Goal: Transaction & Acquisition: Obtain resource

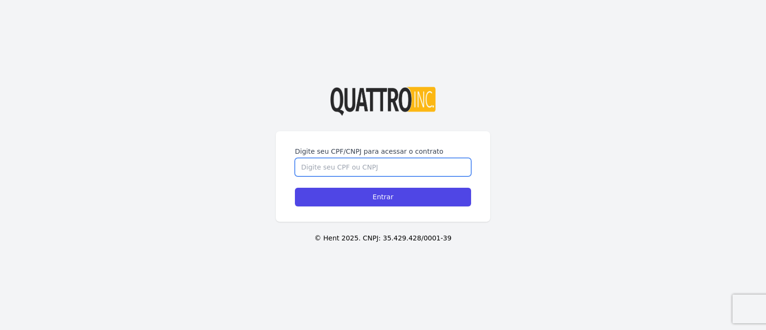
click at [359, 169] on input "Digite seu CPF/CNPJ para acessar o contrato" at bounding box center [383, 167] width 176 height 18
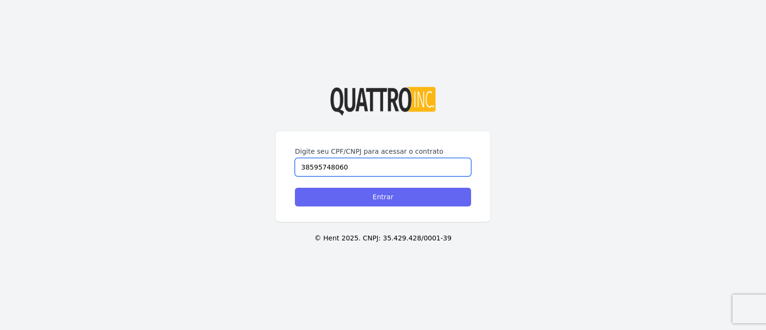
type input "38595748060"
click at [376, 197] on input "Entrar" at bounding box center [383, 197] width 176 height 19
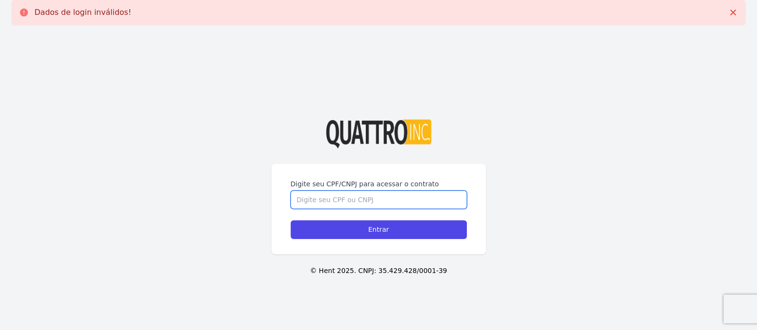
click at [364, 199] on input "Digite seu CPF/CNPJ para acessar o contrato" at bounding box center [379, 200] width 176 height 18
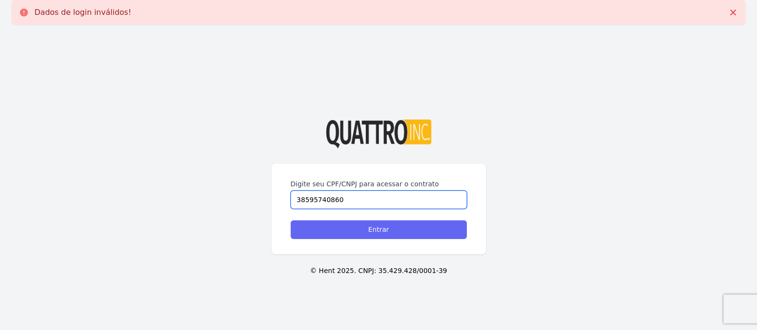
type input "38595740860"
click at [376, 230] on input "Entrar" at bounding box center [379, 229] width 176 height 19
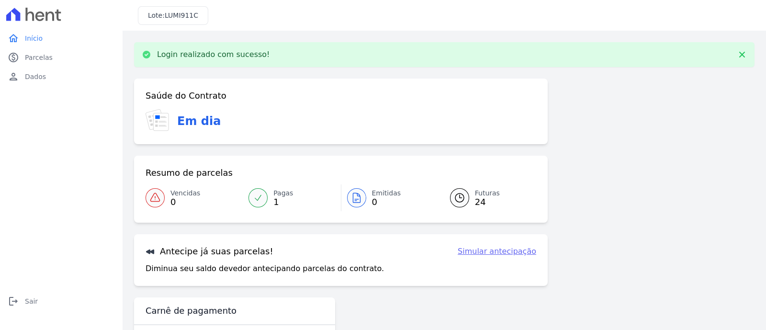
click at [480, 200] on span "24" at bounding box center [487, 202] width 25 height 8
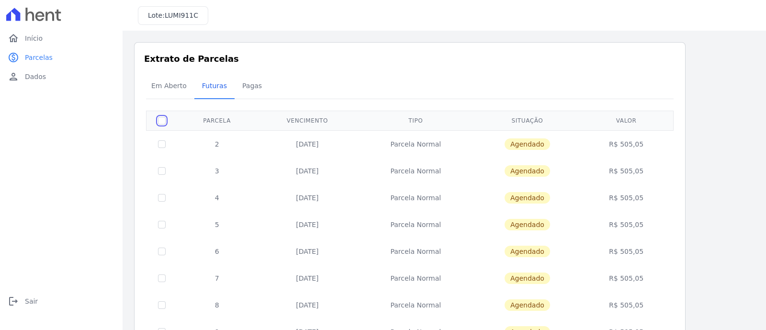
click at [165, 118] on input "checkbox" at bounding box center [162, 121] width 8 height 8
checkbox input "true"
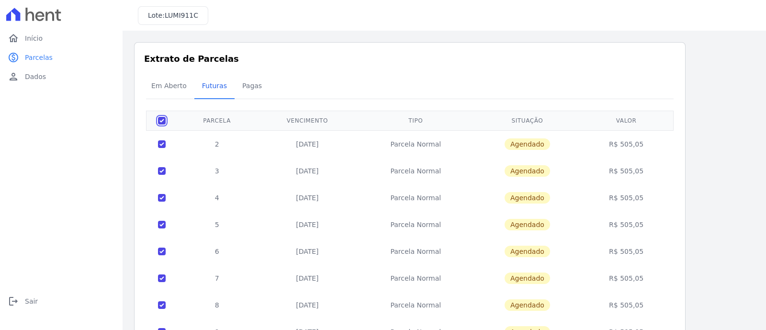
checkbox input "true"
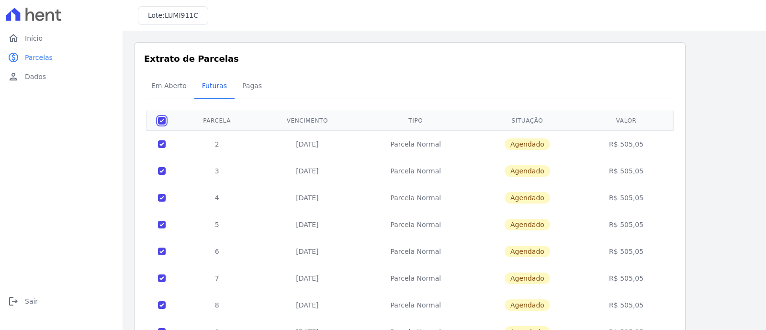
checkbox input "true"
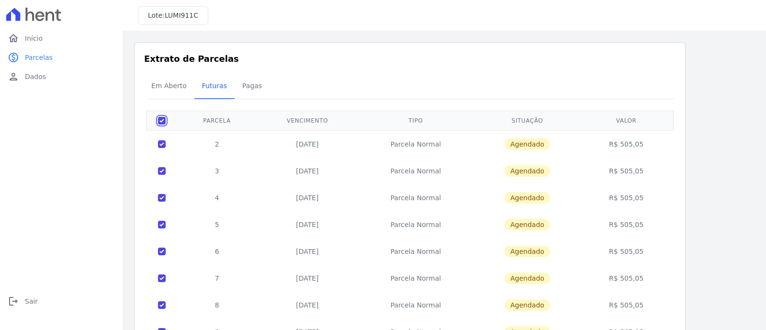
checkbox input "true"
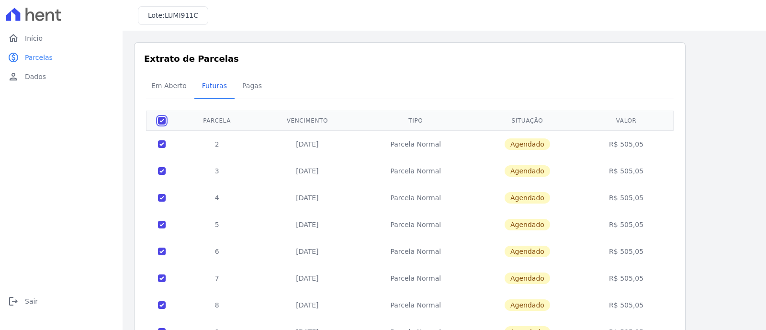
checkbox input "true"
click at [165, 118] on input "checkbox" at bounding box center [162, 121] width 8 height 8
checkbox input "false"
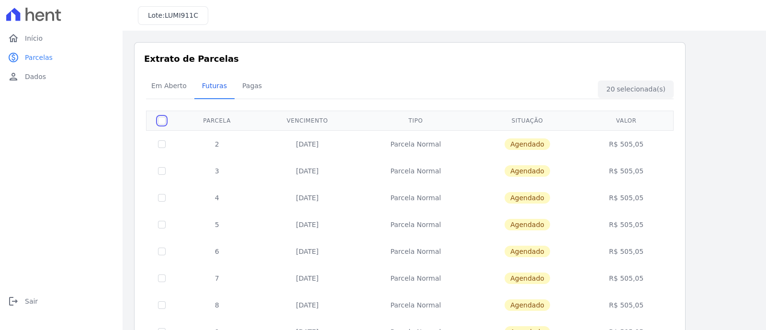
checkbox input "false"
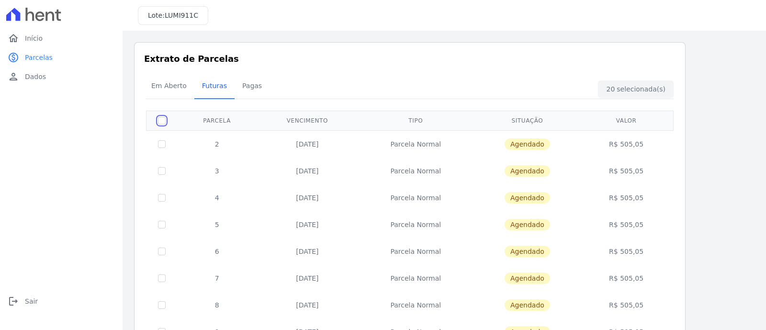
checkbox input "false"
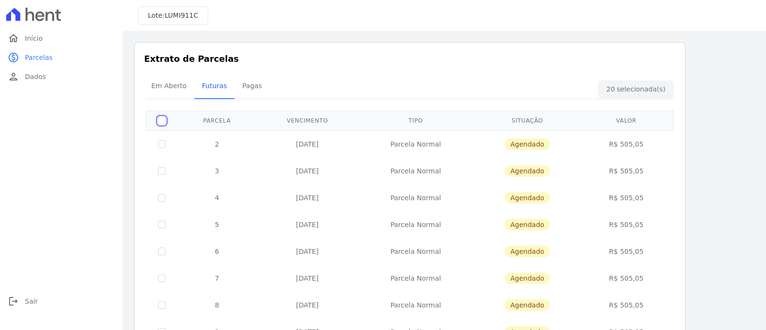
checkbox input "false"
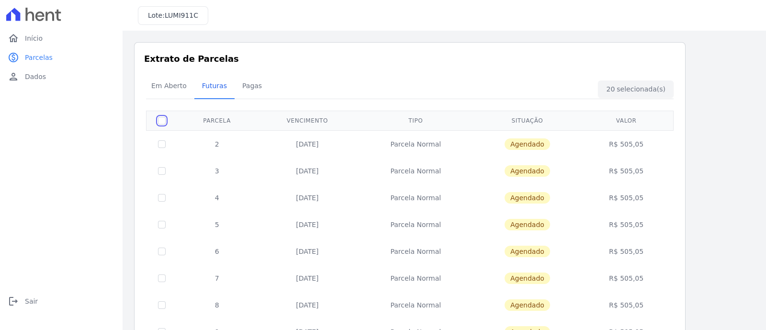
checkbox input "false"
click at [160, 141] on input "checkbox" at bounding box center [162, 144] width 8 height 8
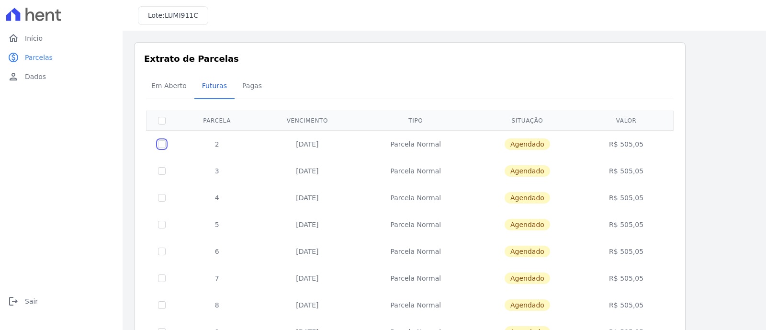
checkbox input "true"
click at [160, 169] on input "checkbox" at bounding box center [162, 171] width 8 height 8
click at [160, 171] on input "checkbox" at bounding box center [162, 171] width 8 height 8
checkbox input "false"
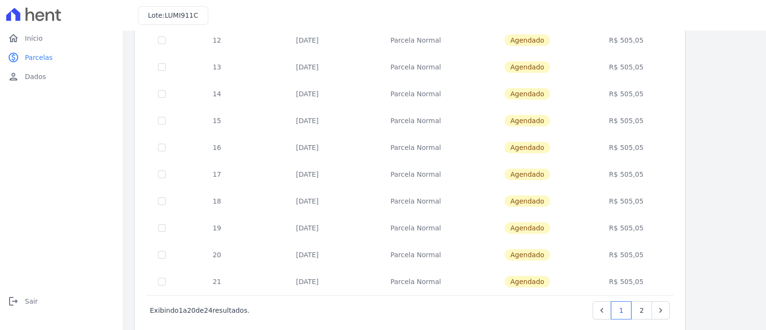
scroll to position [391, 0]
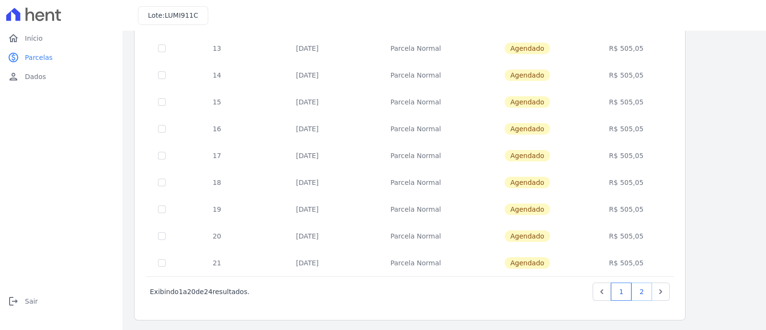
click at [645, 291] on link "2" at bounding box center [641, 291] width 21 height 18
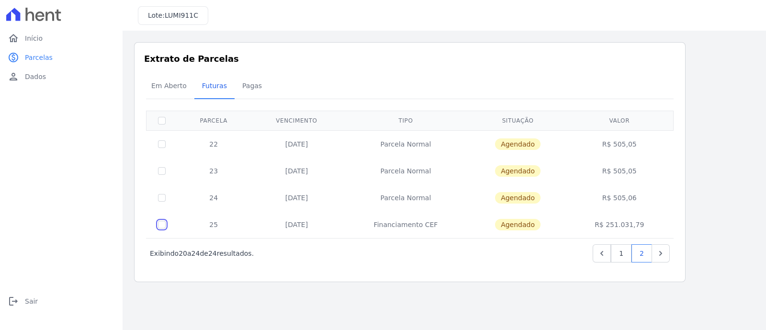
click at [163, 224] on input "checkbox" at bounding box center [162, 225] width 8 height 8
click at [163, 223] on input "checkbox" at bounding box center [162, 225] width 8 height 8
checkbox input "false"
click at [172, 86] on span "Em Aberto" at bounding box center [169, 85] width 47 height 19
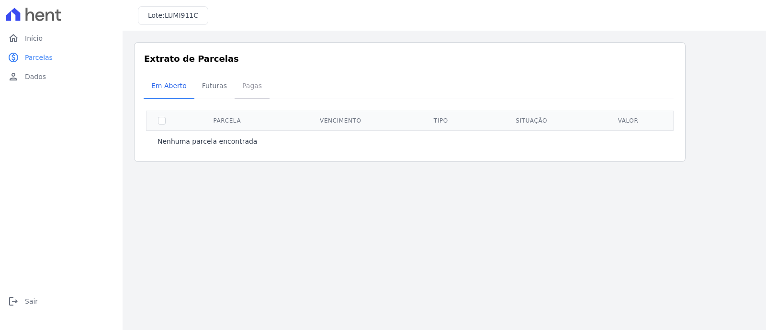
click at [247, 82] on span "Pagas" at bounding box center [251, 85] width 31 height 19
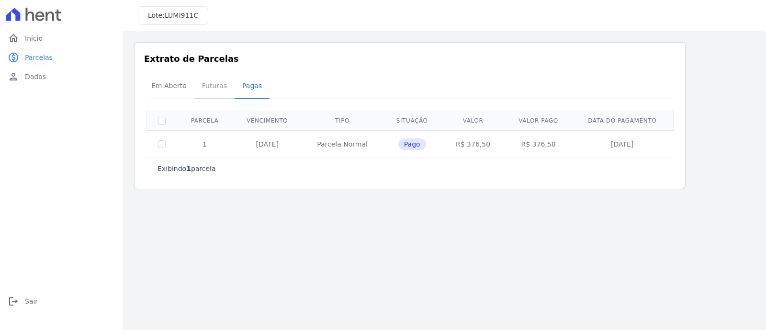
click at [214, 87] on span "Futuras" at bounding box center [214, 85] width 36 height 19
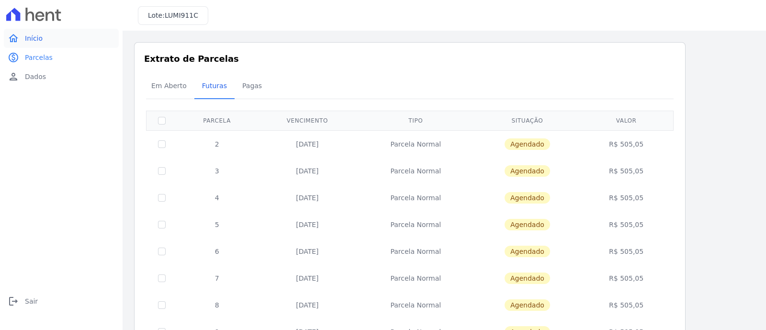
click at [32, 38] on span "Início" at bounding box center [34, 39] width 18 height 10
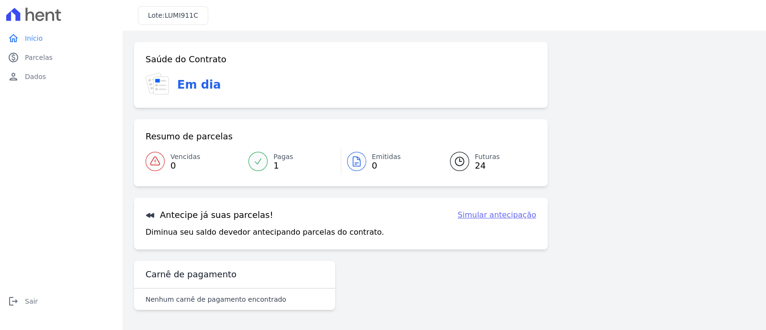
click at [488, 214] on link "Simular antecipação" at bounding box center [497, 214] width 79 height 11
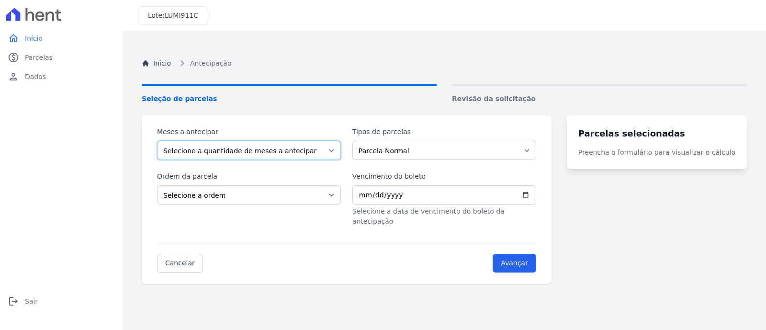
click at [259, 153] on select "Selecione a quantidade de meses a antecipar 1 2 3 4 5 6 7 8 9 10 11 12 13 14 15…" at bounding box center [249, 150] width 184 height 19
click at [248, 242] on div "Cancelar Avançar" at bounding box center [346, 257] width 379 height 31
click at [247, 155] on select "Selecione a quantidade de meses a antecipar 1 2 3 4 5 6 7 8 9 10 11 12 13 14 15…" at bounding box center [249, 150] width 184 height 19
select select "2"
click at [157, 141] on select "Selecione a quantidade de meses a antecipar 1 2 3 4 5 6 7 8 9 10 11 12 13 14 15…" at bounding box center [249, 150] width 184 height 19
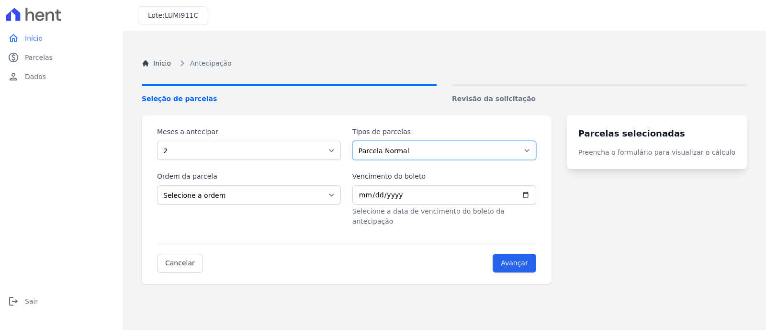
click at [385, 148] on select "Parcela Normal Financiamento CEF" at bounding box center [444, 150] width 184 height 19
click at [357, 141] on select "Parcela Normal Financiamento CEF" at bounding box center [444, 150] width 184 height 19
click at [280, 192] on select "Selecione a ordem Últimas parcelas Primeiras parcelas" at bounding box center [249, 194] width 184 height 19
select select "beginning"
click at [157, 185] on select "Selecione a ordem Últimas parcelas Primeiras parcelas" at bounding box center [249, 194] width 184 height 19
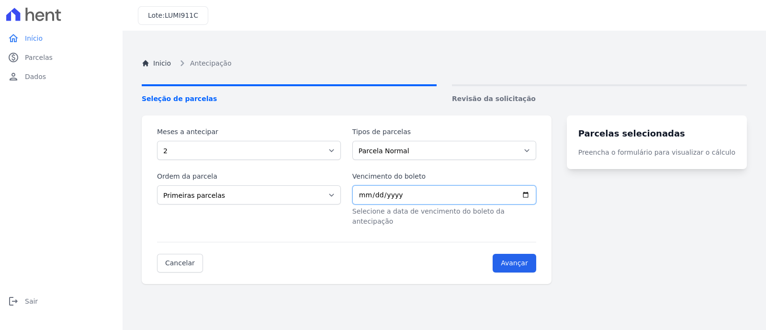
click at [366, 197] on input "Vencimento do boleto" at bounding box center [444, 194] width 184 height 19
click at [536, 194] on input "Vencimento do boleto" at bounding box center [444, 194] width 184 height 19
click at [395, 245] on div "Cancelar Avançar" at bounding box center [346, 257] width 379 height 31
